Goal: Information Seeking & Learning: Learn about a topic

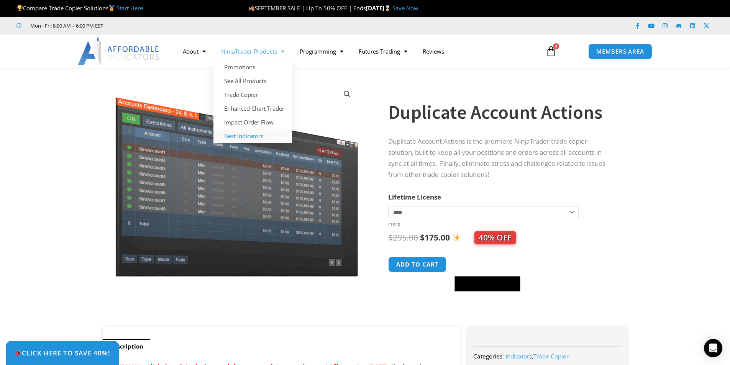
click at [236, 134] on link "Best Indicators" at bounding box center [252, 136] width 79 height 14
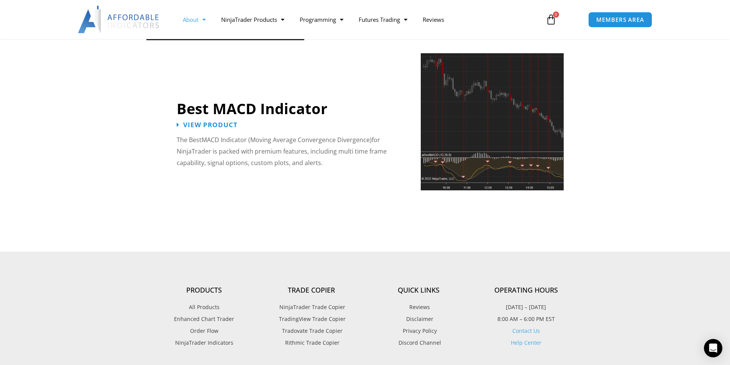
scroll to position [1648, 0]
